Goal: Task Accomplishment & Management: Manage account settings

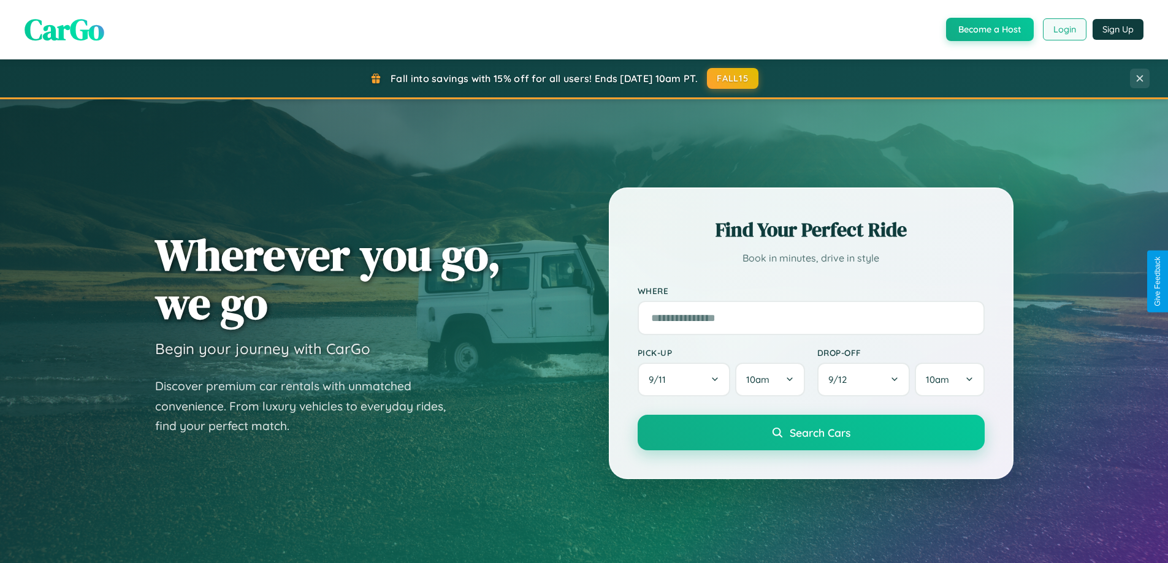
click at [1064, 29] on button "Login" at bounding box center [1065, 29] width 44 height 22
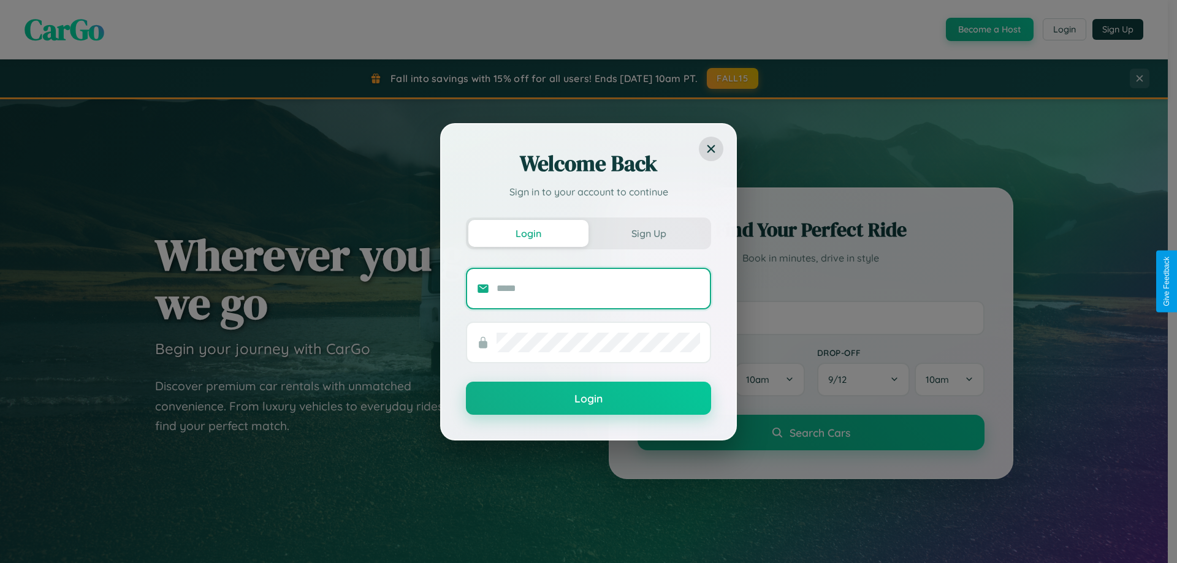
click at [598, 288] on input "text" at bounding box center [599, 289] width 204 height 20
type input "**********"
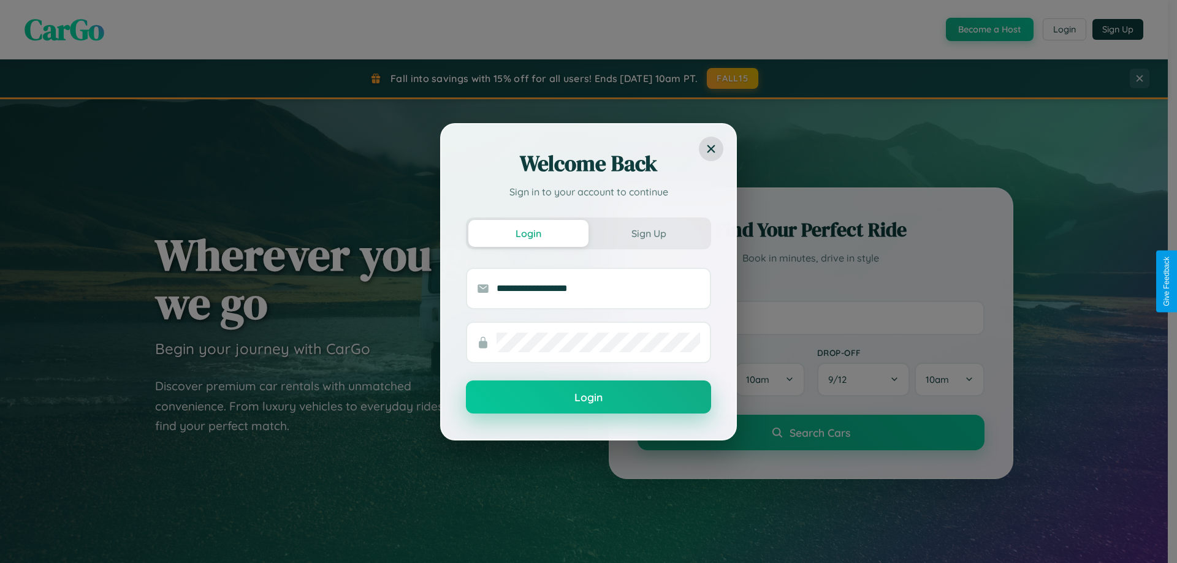
click at [589, 398] on button "Login" at bounding box center [588, 397] width 245 height 33
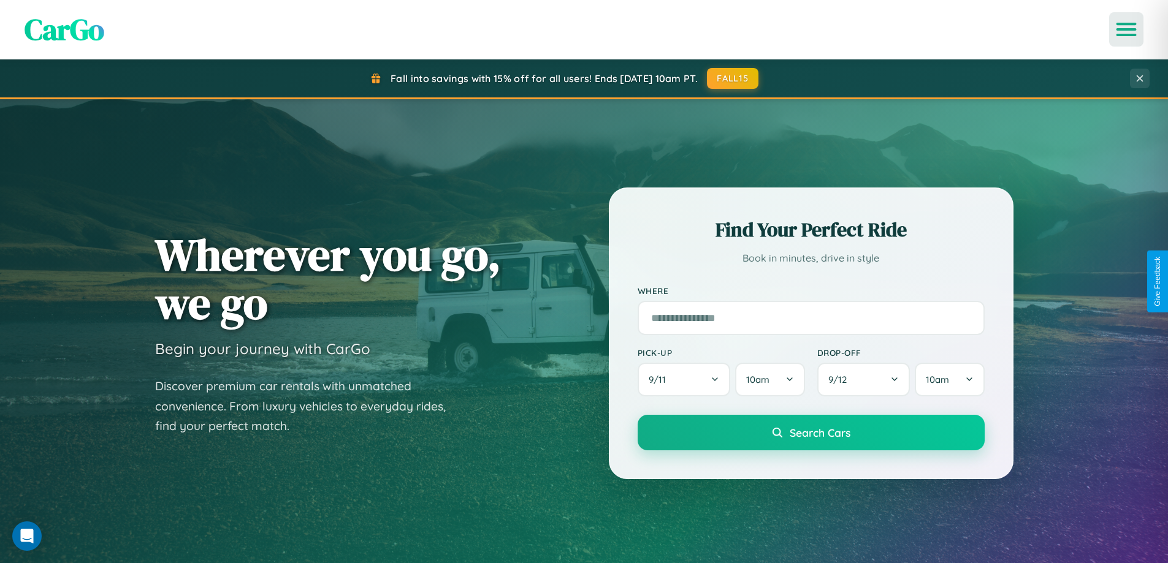
click at [1126, 29] on icon "Open menu" at bounding box center [1127, 29] width 18 height 11
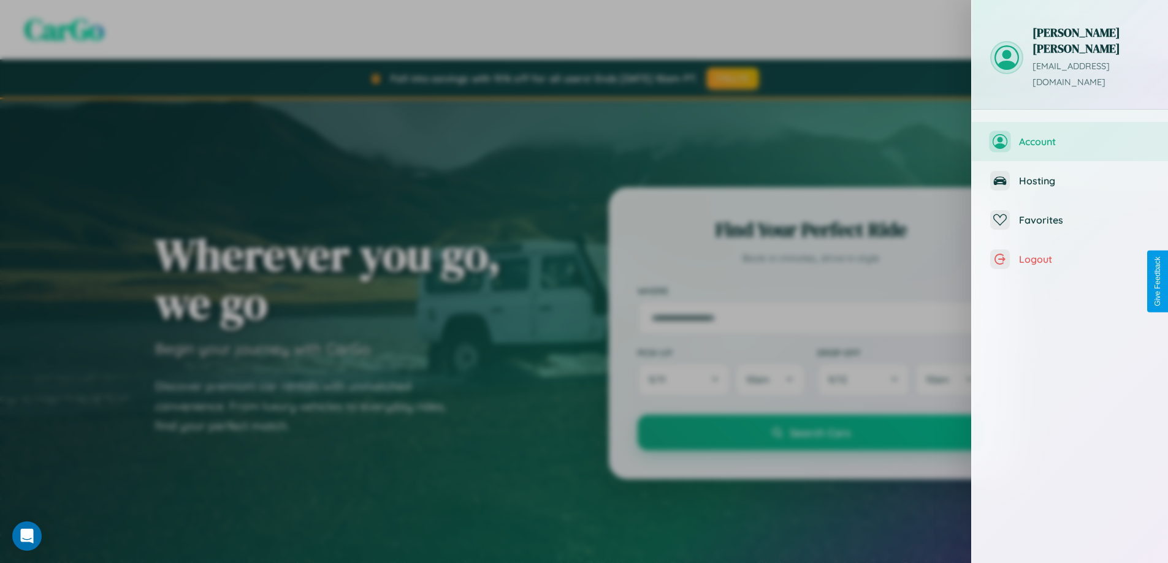
click at [1070, 135] on span "Account" at bounding box center [1084, 141] width 131 height 12
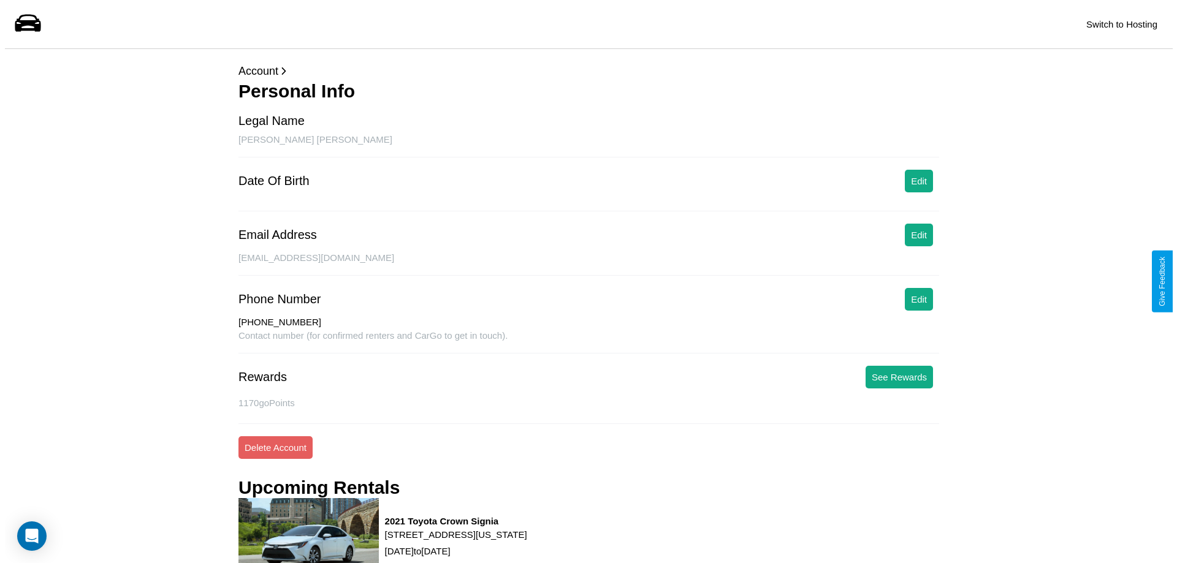
scroll to position [166, 0]
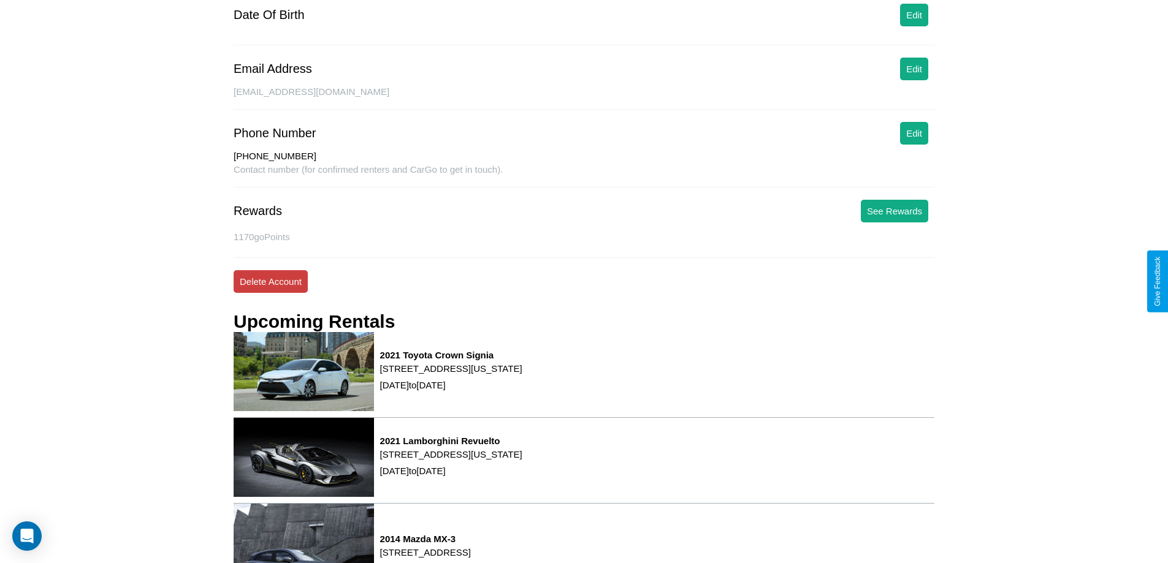
click at [270, 281] on button "Delete Account" at bounding box center [271, 281] width 74 height 23
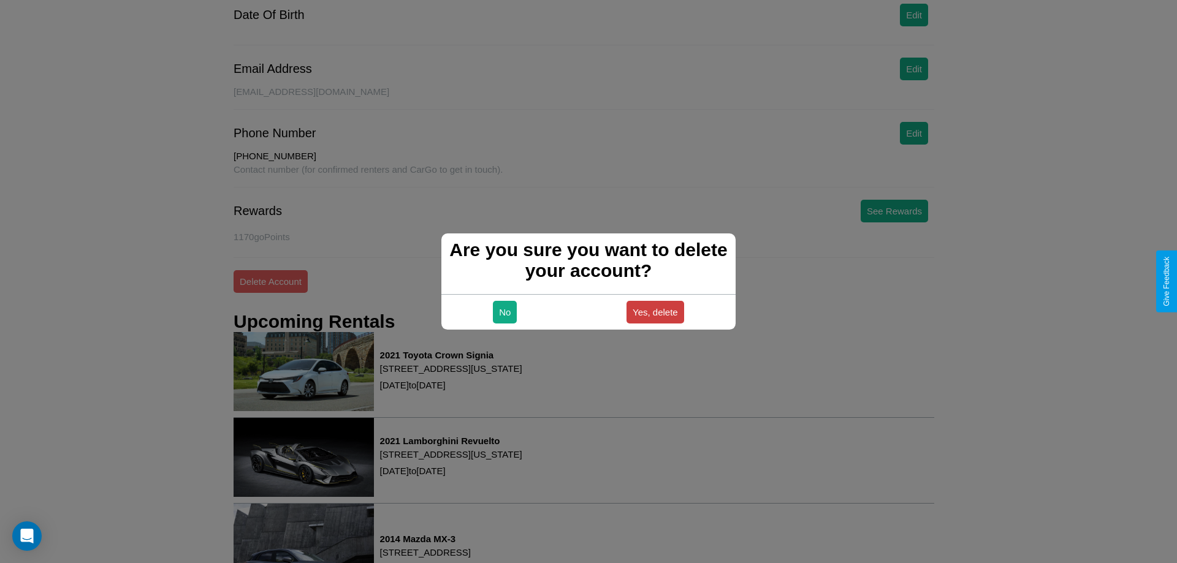
click at [655, 312] on button "Yes, delete" at bounding box center [656, 312] width 58 height 23
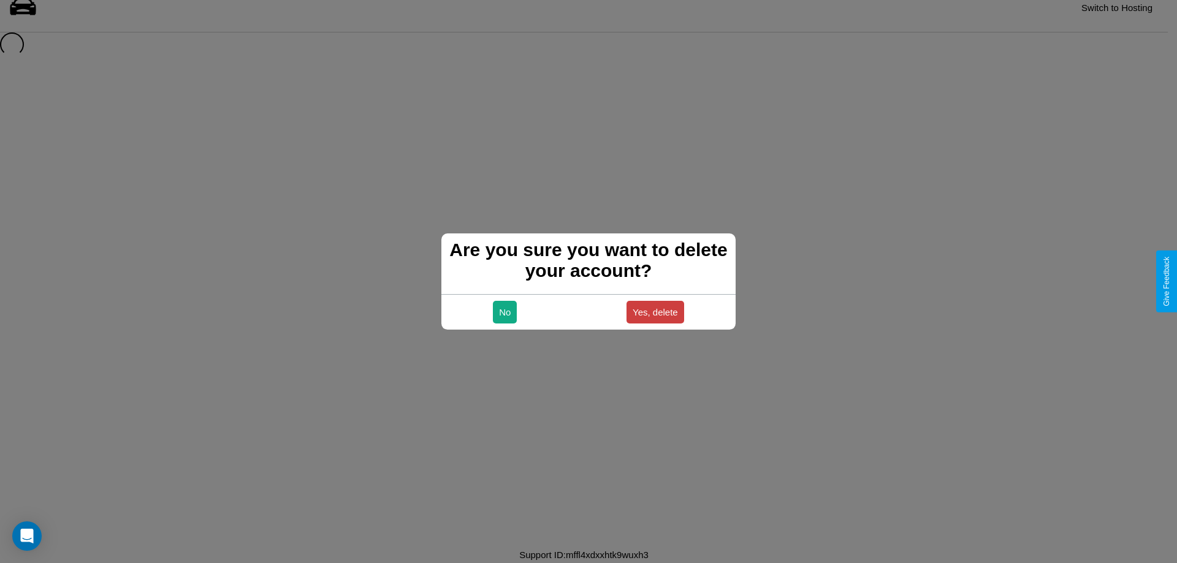
scroll to position [17, 0]
